Goal: Task Accomplishment & Management: Manage account settings

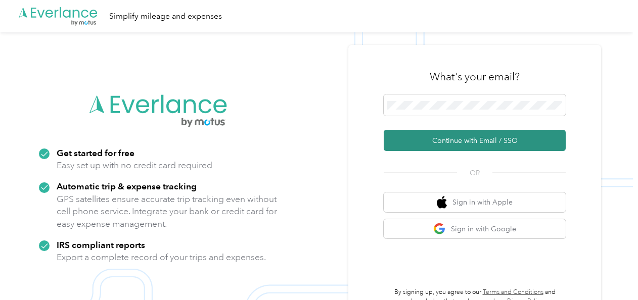
click at [442, 139] on button "Continue with Email / SSO" at bounding box center [475, 140] width 182 height 21
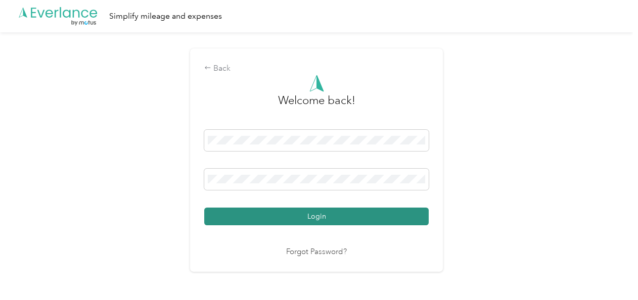
click at [311, 220] on button "Login" at bounding box center [316, 217] width 224 height 18
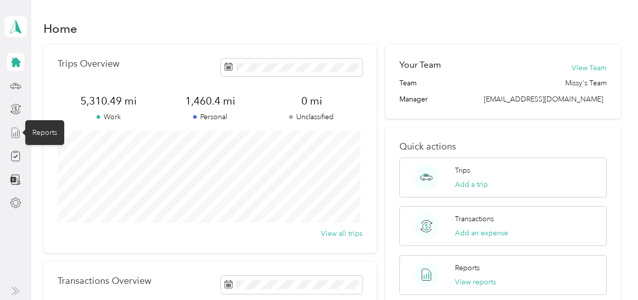
click at [19, 133] on icon at bounding box center [15, 132] width 11 height 11
